Goal: Task Accomplishment & Management: Use online tool/utility

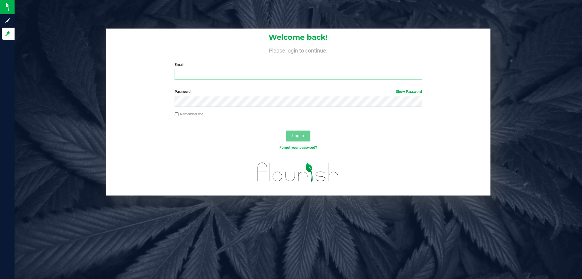
click at [201, 70] on input "Email" at bounding box center [298, 74] width 247 height 11
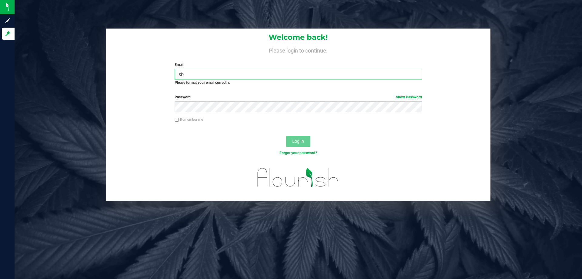
type input "s"
type input "a"
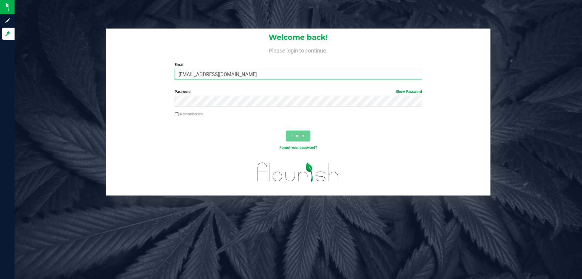
type input "asainthilaire@liveparallel.com"
click at [286, 130] on button "Log In" at bounding box center [298, 135] width 24 height 11
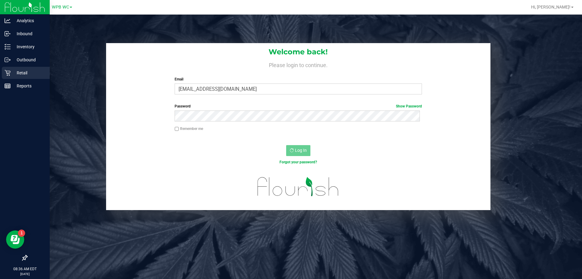
click at [4, 72] on div "Retail" at bounding box center [26, 73] width 48 height 12
click at [14, 70] on p "Retail" at bounding box center [29, 72] width 36 height 7
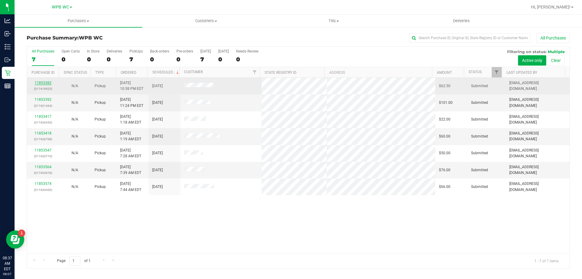
click at [35, 83] on link "11853382" at bounding box center [43, 83] width 17 height 4
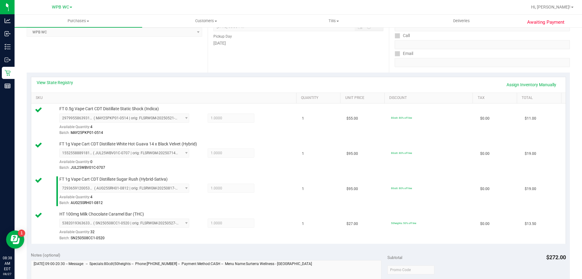
scroll to position [303, 0]
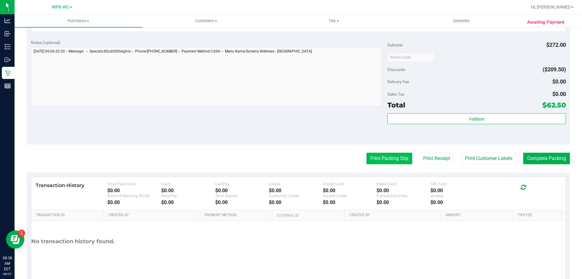
click at [387, 157] on button "Print Packing Slip" at bounding box center [390, 158] width 46 height 12
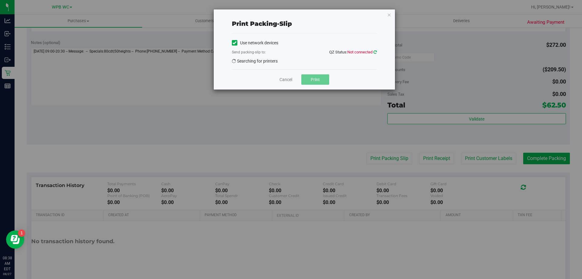
click at [374, 53] on icon at bounding box center [374, 52] width 3 height 4
click at [389, 17] on icon "button" at bounding box center [389, 14] width 4 height 7
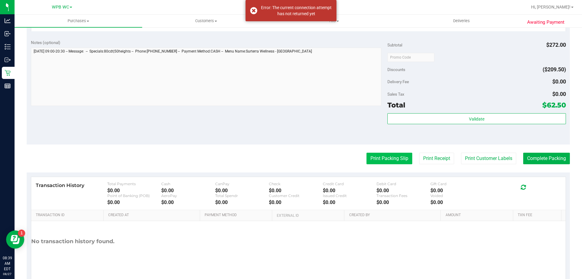
click at [372, 156] on button "Print Packing Slip" at bounding box center [390, 158] width 46 height 12
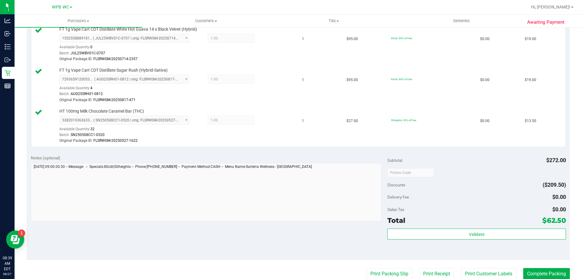
scroll to position [243, 0]
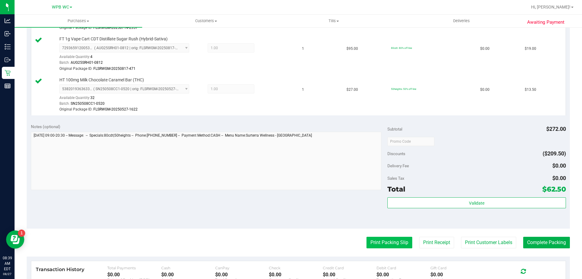
click at [388, 246] on button "Print Packing Slip" at bounding box center [390, 242] width 46 height 12
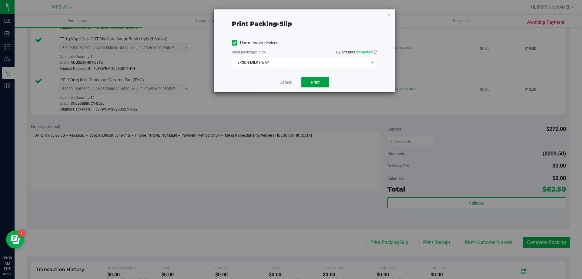
click at [322, 82] on button "Print" at bounding box center [315, 82] width 28 height 10
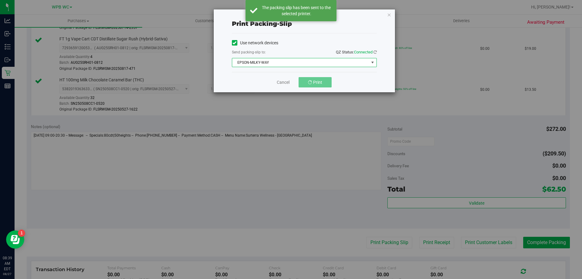
click at [331, 59] on span "EPSON-MILKY-WAY" at bounding box center [300, 62] width 137 height 8
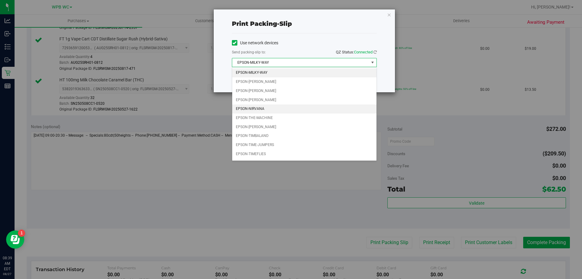
click at [259, 109] on li "EPSON-NIRVANA" at bounding box center [304, 108] width 144 height 9
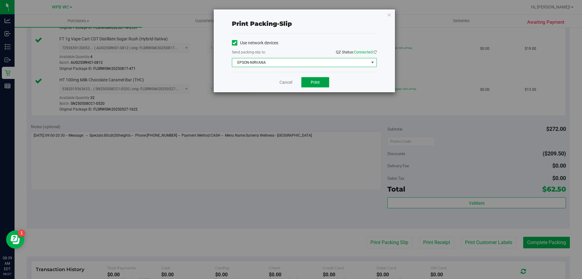
click at [319, 82] on span "Print" at bounding box center [315, 82] width 9 height 5
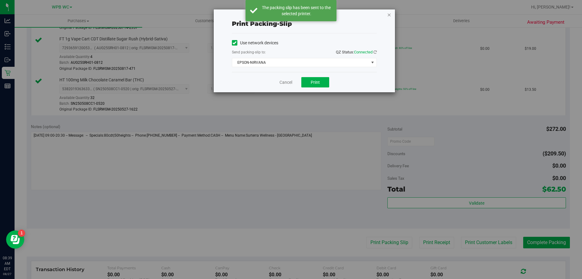
click at [389, 14] on icon "button" at bounding box center [389, 14] width 4 height 7
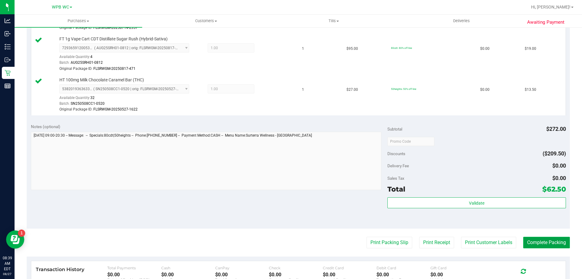
click at [536, 241] on button "Complete Packing" at bounding box center [546, 242] width 47 height 12
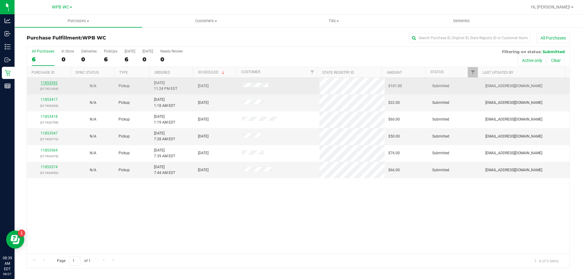
click at [50, 81] on link "11853392" at bounding box center [49, 83] width 17 height 4
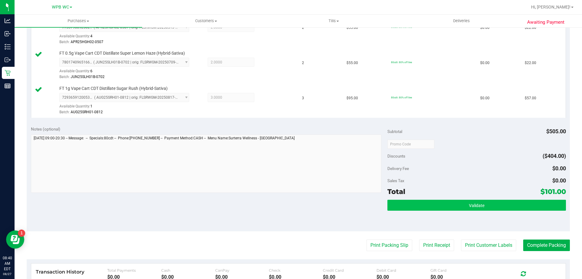
scroll to position [182, 0]
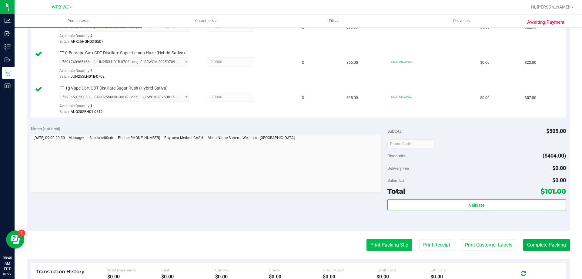
click at [373, 239] on button "Print Packing Slip" at bounding box center [390, 245] width 46 height 12
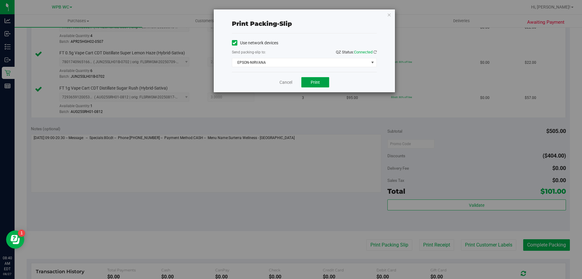
click at [316, 82] on span "Print" at bounding box center [315, 82] width 9 height 5
click at [289, 85] on link "Cancel" at bounding box center [286, 82] width 13 height 6
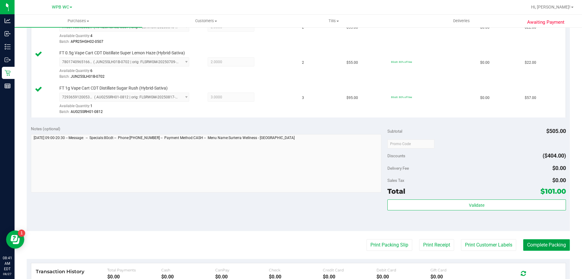
click at [555, 245] on button "Complete Packing" at bounding box center [546, 245] width 47 height 12
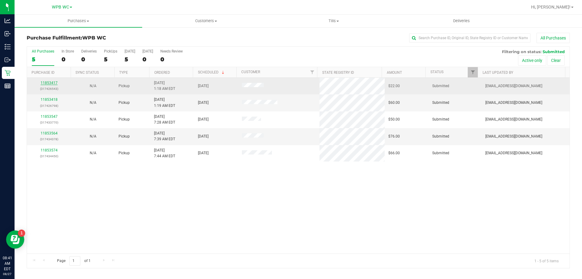
click at [52, 81] on link "11853417" at bounding box center [49, 83] width 17 height 4
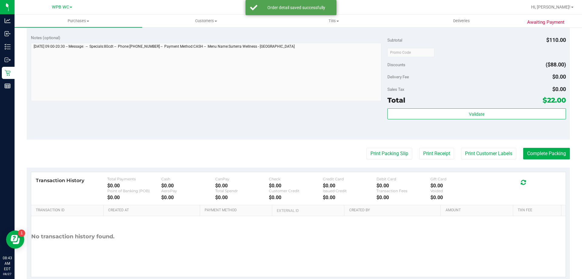
scroll to position [258, 0]
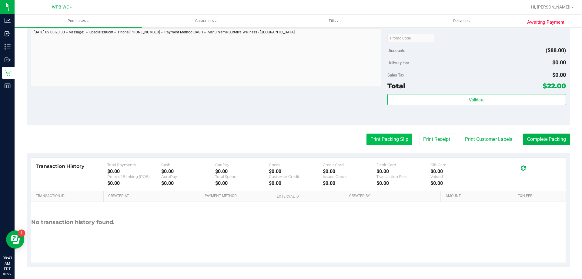
click at [400, 137] on button "Print Packing Slip" at bounding box center [390, 139] width 46 height 12
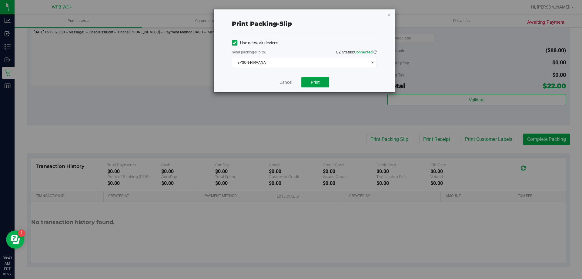
click at [320, 85] on button "Print" at bounding box center [315, 82] width 28 height 10
click at [283, 84] on link "Cancel" at bounding box center [286, 82] width 13 height 6
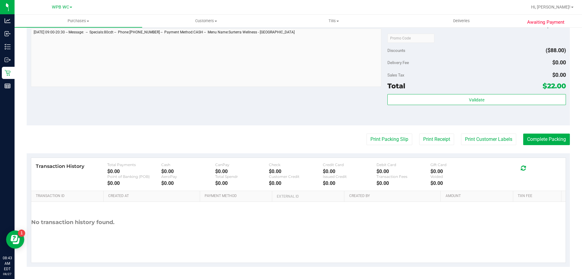
click at [567, 139] on div "Awaiting Payment Back Edit Purchase Cancel Purchase View Profile # 11853417 Bio…" at bounding box center [298, 24] width 567 height 510
click at [537, 132] on purchase-details "Back Edit Purchase Cancel Purchase View Profile # 11853417 BioTrack ID: - Submi…" at bounding box center [298, 21] width 543 height 492
click at [534, 139] on button "Complete Packing" at bounding box center [546, 139] width 47 height 12
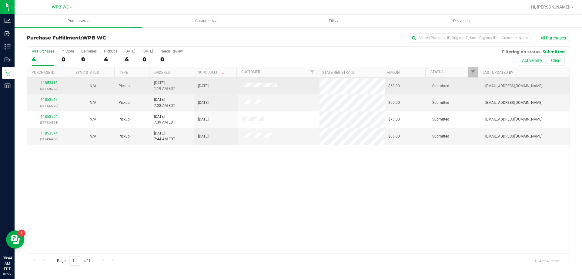
click at [55, 82] on link "11853418" at bounding box center [49, 83] width 17 height 4
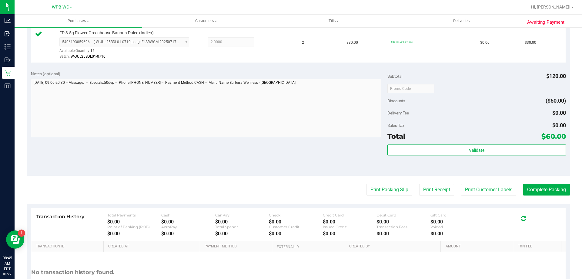
scroll to position [243, 0]
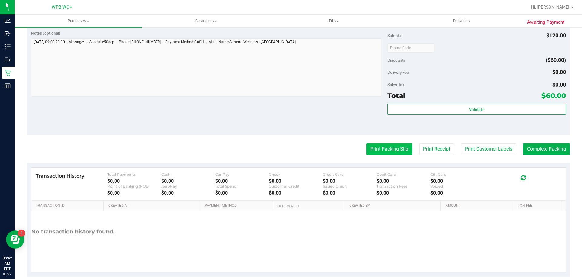
click at [397, 154] on button "Print Packing Slip" at bounding box center [390, 149] width 46 height 12
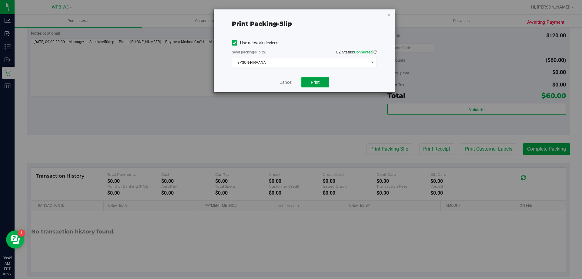
click at [317, 84] on span "Print" at bounding box center [315, 82] width 9 height 5
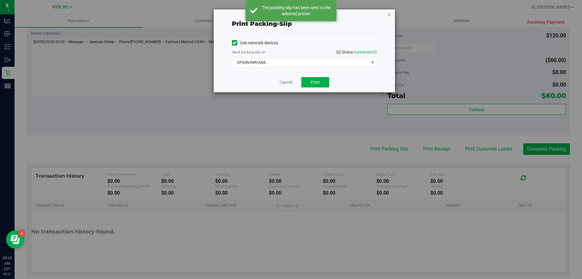
click at [390, 15] on icon "button" at bounding box center [389, 14] width 4 height 7
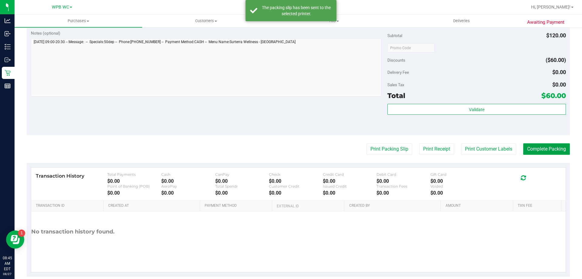
click at [541, 144] on button "Complete Packing" at bounding box center [546, 149] width 47 height 12
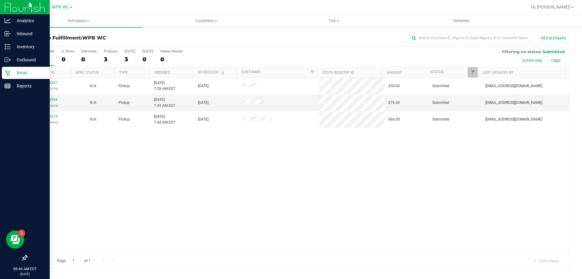
click at [23, 73] on p "Retail" at bounding box center [29, 72] width 36 height 7
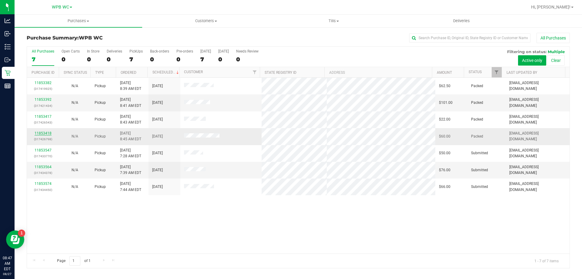
click at [49, 134] on link "11853418" at bounding box center [43, 133] width 17 height 4
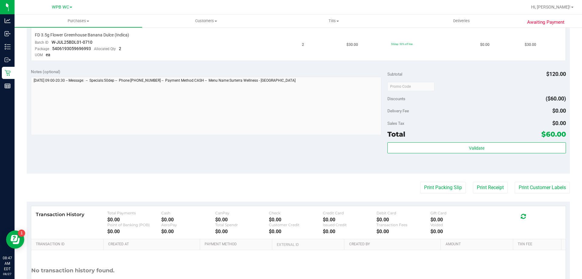
scroll to position [243, 0]
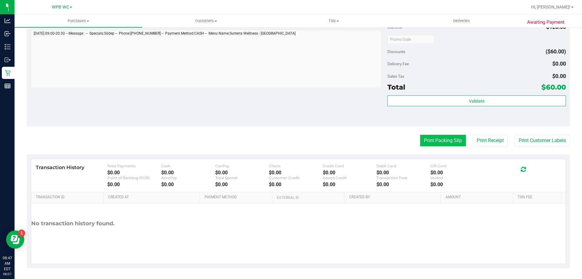
click at [434, 143] on button "Print Packing Slip" at bounding box center [443, 141] width 46 height 12
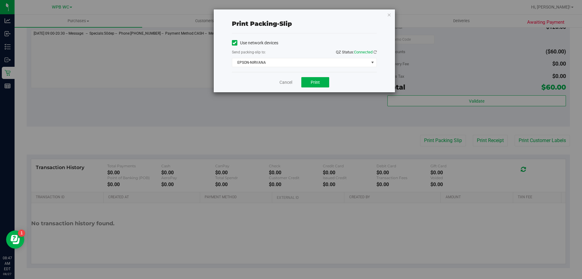
click at [326, 88] on div "Cancel Print" at bounding box center [304, 82] width 145 height 20
click at [321, 82] on button "Print" at bounding box center [315, 82] width 28 height 10
click at [386, 14] on div "Print packing-slip Use network devices Send packing-slip to: QZ Status: Connect…" at bounding box center [304, 50] width 181 height 83
click at [389, 15] on icon "button" at bounding box center [389, 14] width 4 height 7
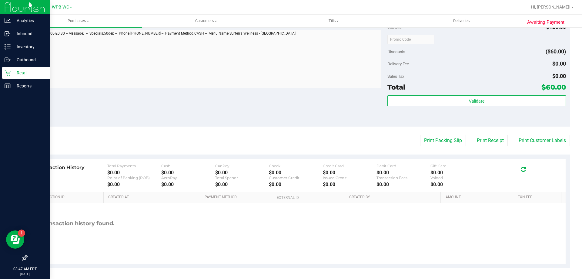
click at [10, 76] on div "Retail" at bounding box center [26, 73] width 48 height 12
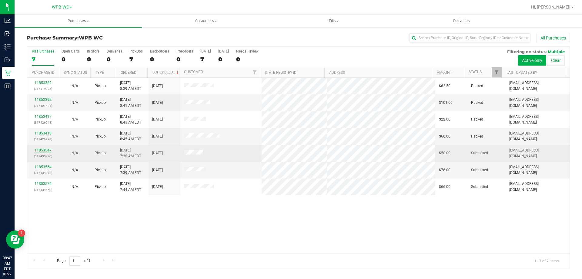
click at [44, 150] on link "11853547" at bounding box center [43, 150] width 17 height 4
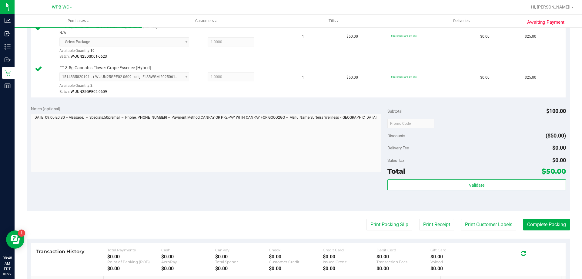
scroll to position [212, 0]
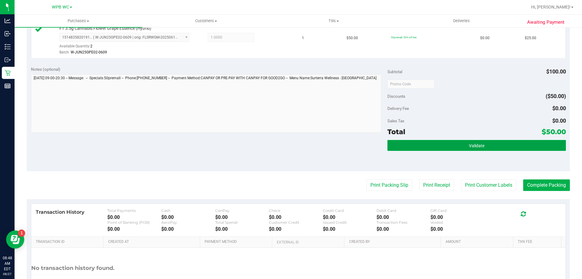
click at [442, 147] on button "Validate" at bounding box center [476, 145] width 178 height 11
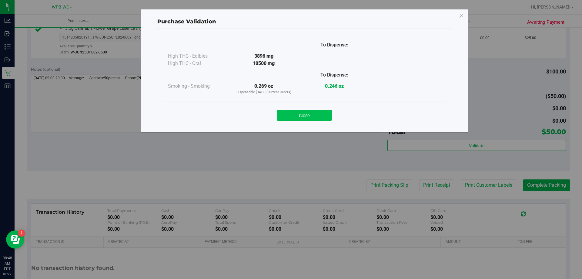
click at [300, 115] on button "Close" at bounding box center [304, 115] width 55 height 11
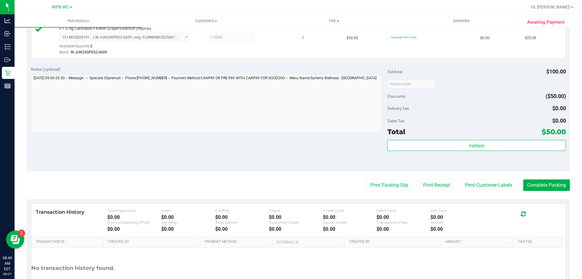
click at [411, 154] on div "Validate" at bounding box center [476, 153] width 178 height 27
click at [412, 151] on div "Validate" at bounding box center [476, 146] width 178 height 12
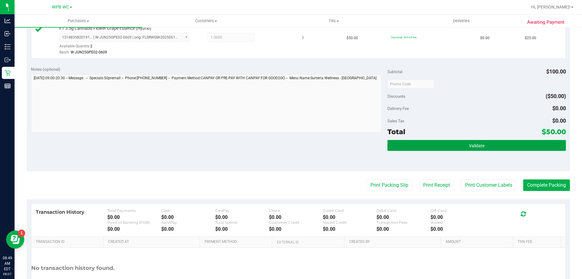
click at [407, 142] on button "Validate" at bounding box center [476, 145] width 178 height 11
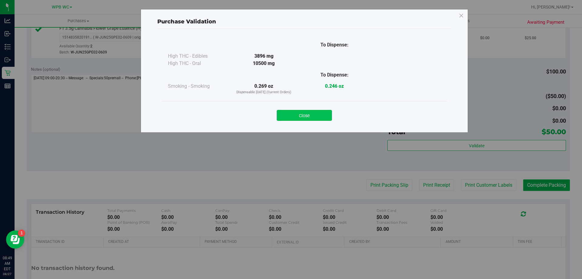
click at [315, 115] on button "Close" at bounding box center [304, 115] width 55 height 11
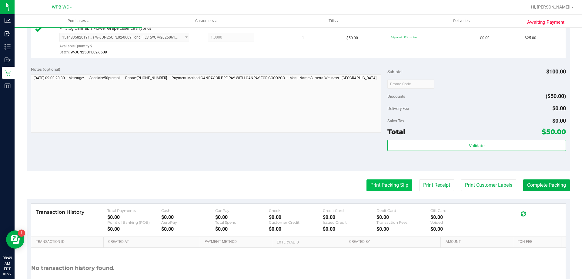
click at [389, 183] on button "Print Packing Slip" at bounding box center [390, 185] width 46 height 12
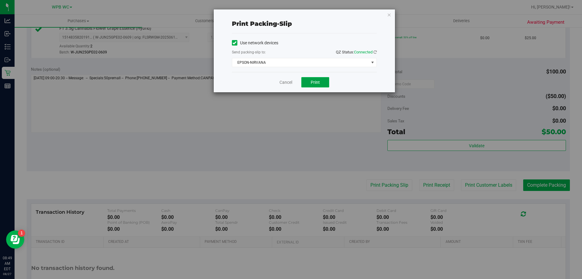
click at [320, 81] on button "Print" at bounding box center [315, 82] width 28 height 10
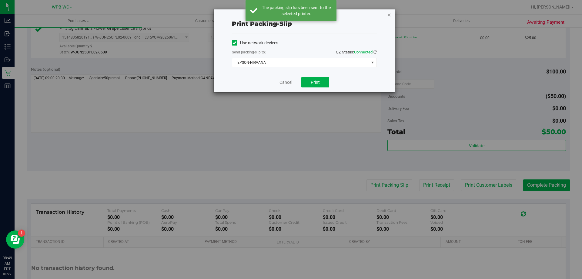
click at [390, 16] on icon "button" at bounding box center [389, 14] width 4 height 7
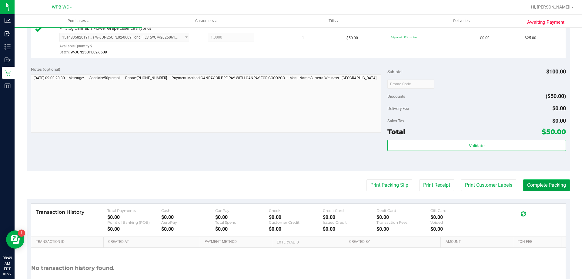
click at [556, 183] on button "Complete Packing" at bounding box center [546, 185] width 47 height 12
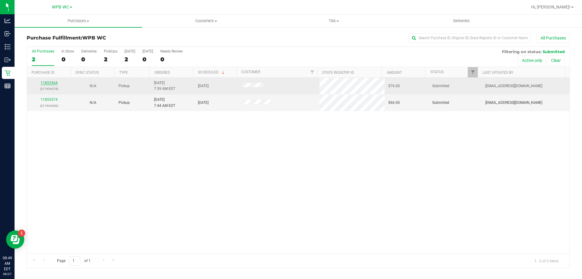
click at [46, 82] on link "11853564" at bounding box center [49, 83] width 17 height 4
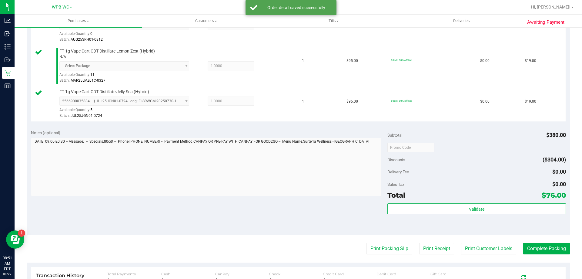
scroll to position [273, 0]
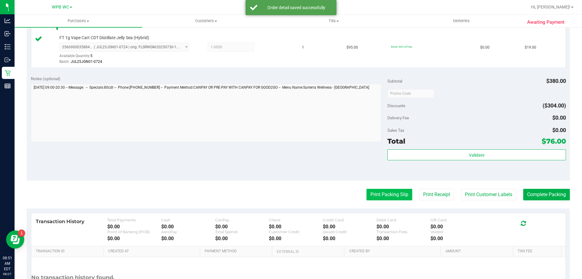
click at [388, 193] on button "Print Packing Slip" at bounding box center [390, 195] width 46 height 12
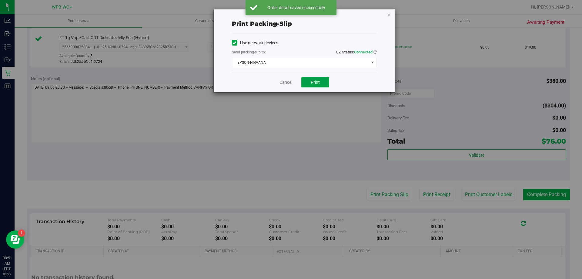
click at [326, 82] on button "Print" at bounding box center [315, 82] width 28 height 10
click at [390, 12] on icon "button" at bounding box center [389, 14] width 4 height 7
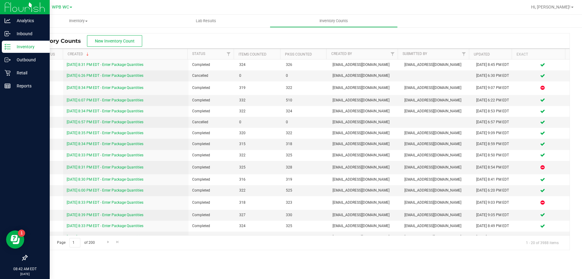
click at [15, 47] on p "Inventory" at bounding box center [29, 46] width 36 height 7
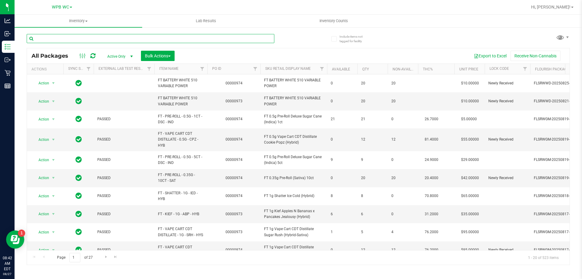
click at [78, 36] on input "text" at bounding box center [151, 38] width 248 height 9
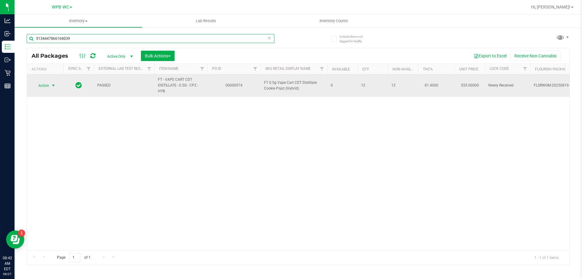
type input "5134447866104039"
click at [45, 85] on span "Action" at bounding box center [41, 85] width 16 height 8
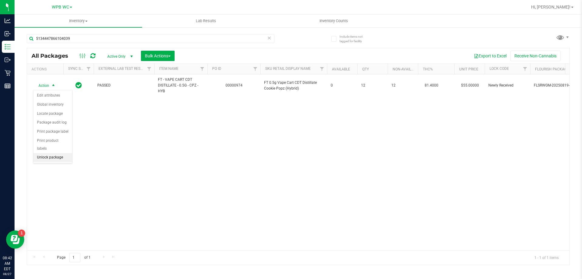
click at [59, 153] on li "Unlock package" at bounding box center [52, 157] width 39 height 9
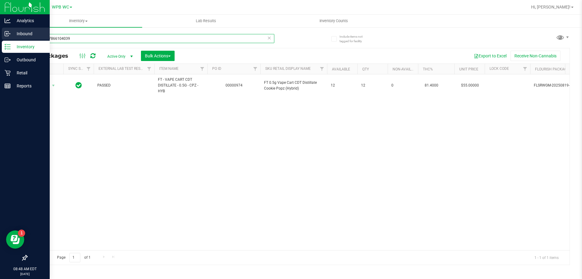
drag, startPoint x: 38, startPoint y: 39, endPoint x: 0, endPoint y: 39, distance: 37.9
click at [0, 39] on div "Analytics Inbound Inventory Outbound Retail Reports 08:48 AM EDT 08/27/2025 08/…" at bounding box center [291, 139] width 582 height 279
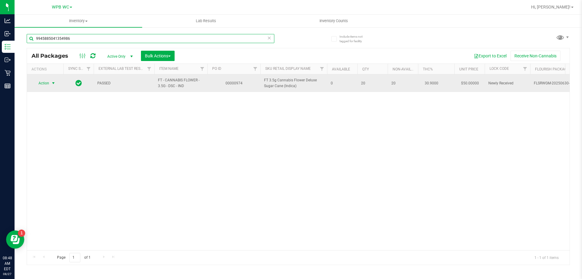
type input "9945885041354986"
click at [49, 83] on span "Action" at bounding box center [41, 83] width 16 height 8
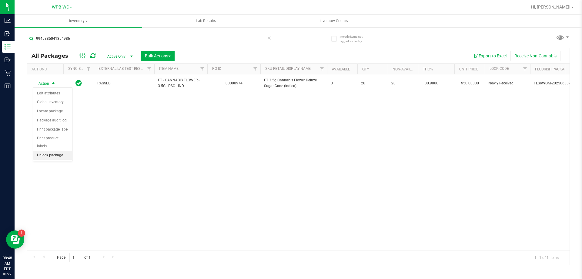
click at [52, 151] on li "Unlock package" at bounding box center [52, 155] width 39 height 9
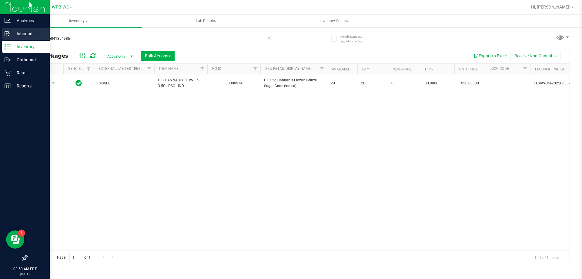
drag, startPoint x: 76, startPoint y: 36, endPoint x: 0, endPoint y: 35, distance: 75.8
click at [0, 35] on div "Analytics Inbound Inventory Outbound Retail Reports 08:50 AM EDT 08/27/2025 08/…" at bounding box center [291, 139] width 582 height 279
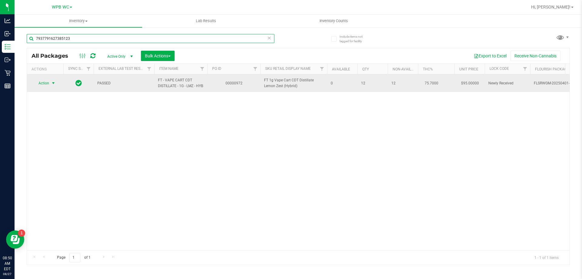
type input "7937791627385123"
click at [48, 86] on span "Action" at bounding box center [41, 83] width 16 height 8
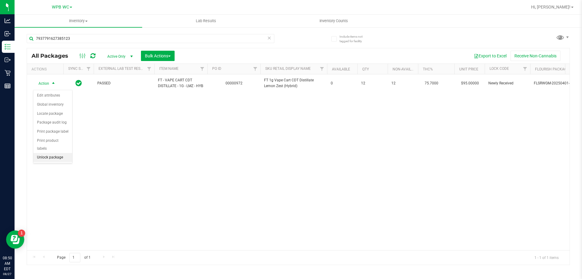
click at [55, 153] on li "Unlock package" at bounding box center [52, 157] width 39 height 9
